Goal: Task Accomplishment & Management: Manage account settings

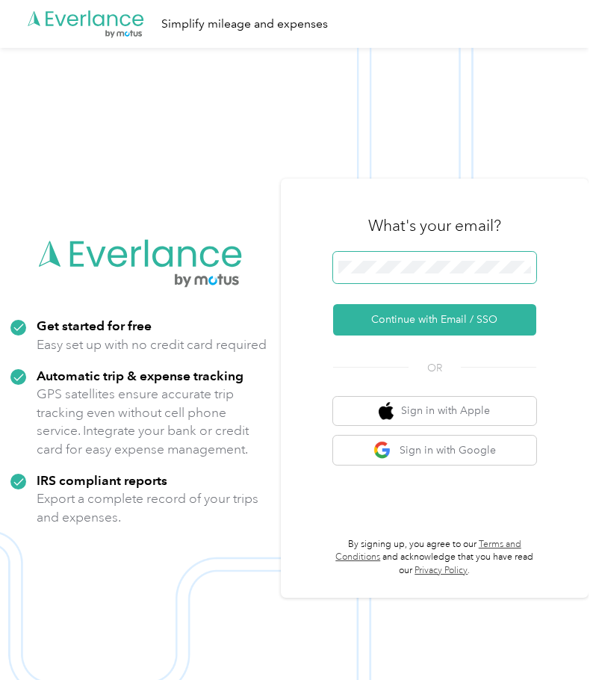
click at [465, 256] on span at bounding box center [435, 267] width 204 height 31
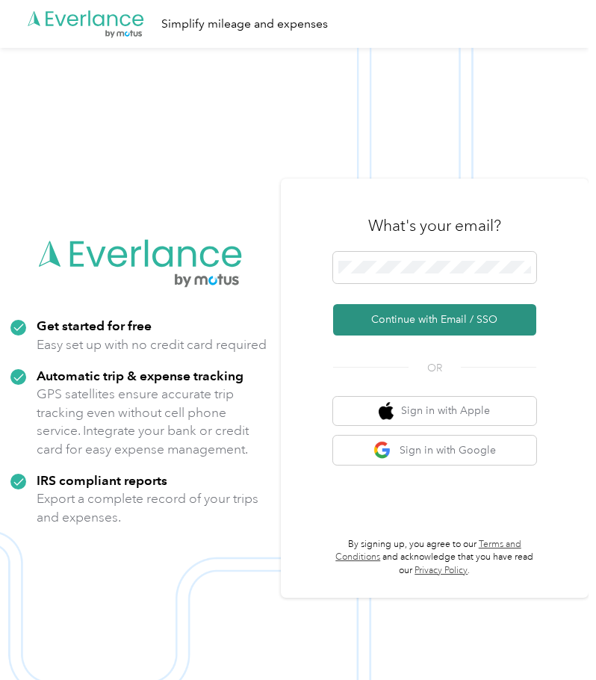
click at [441, 319] on button "Continue with Email / SSO" at bounding box center [435, 319] width 204 height 31
